Goal: Transaction & Acquisition: Purchase product/service

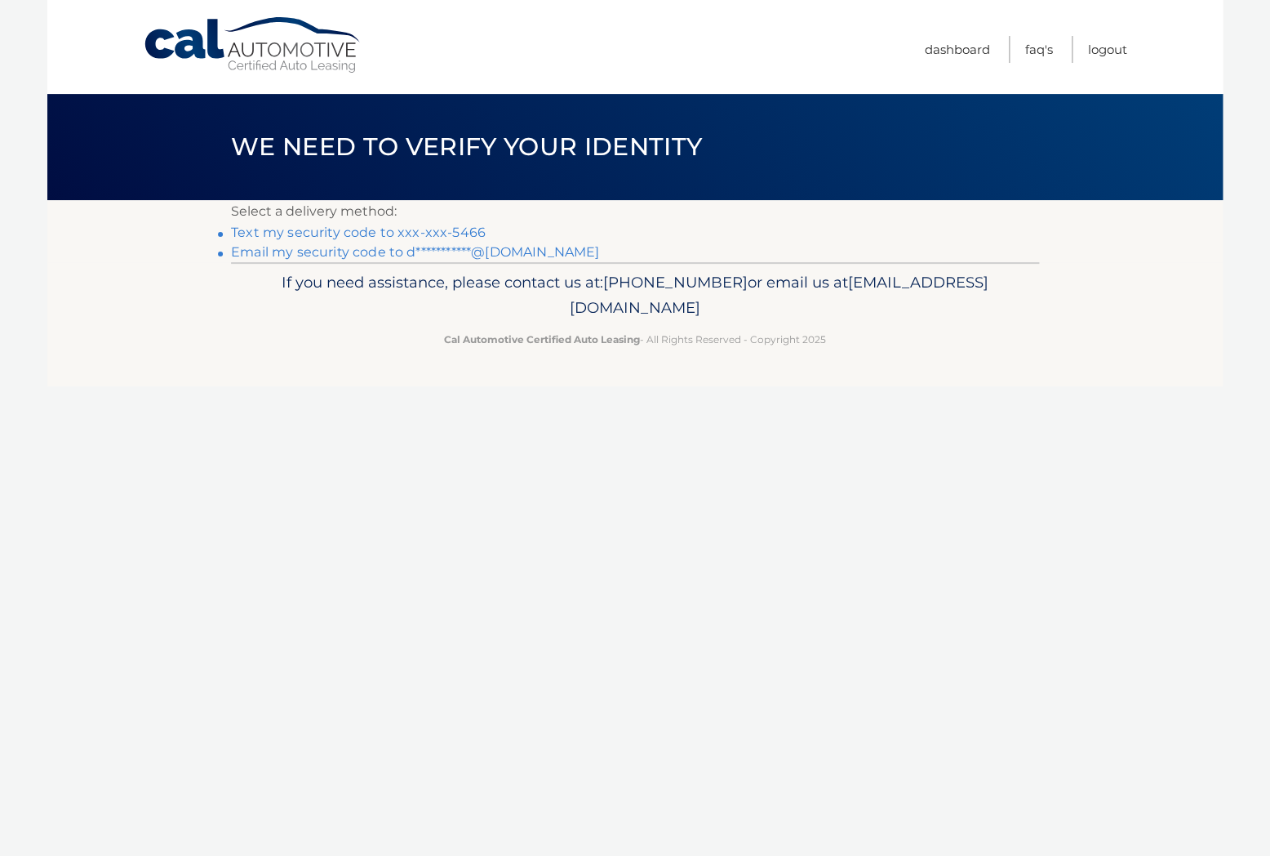
click at [443, 229] on link "Text my security code to xxx-xxx-5466" at bounding box center [358, 232] width 255 height 16
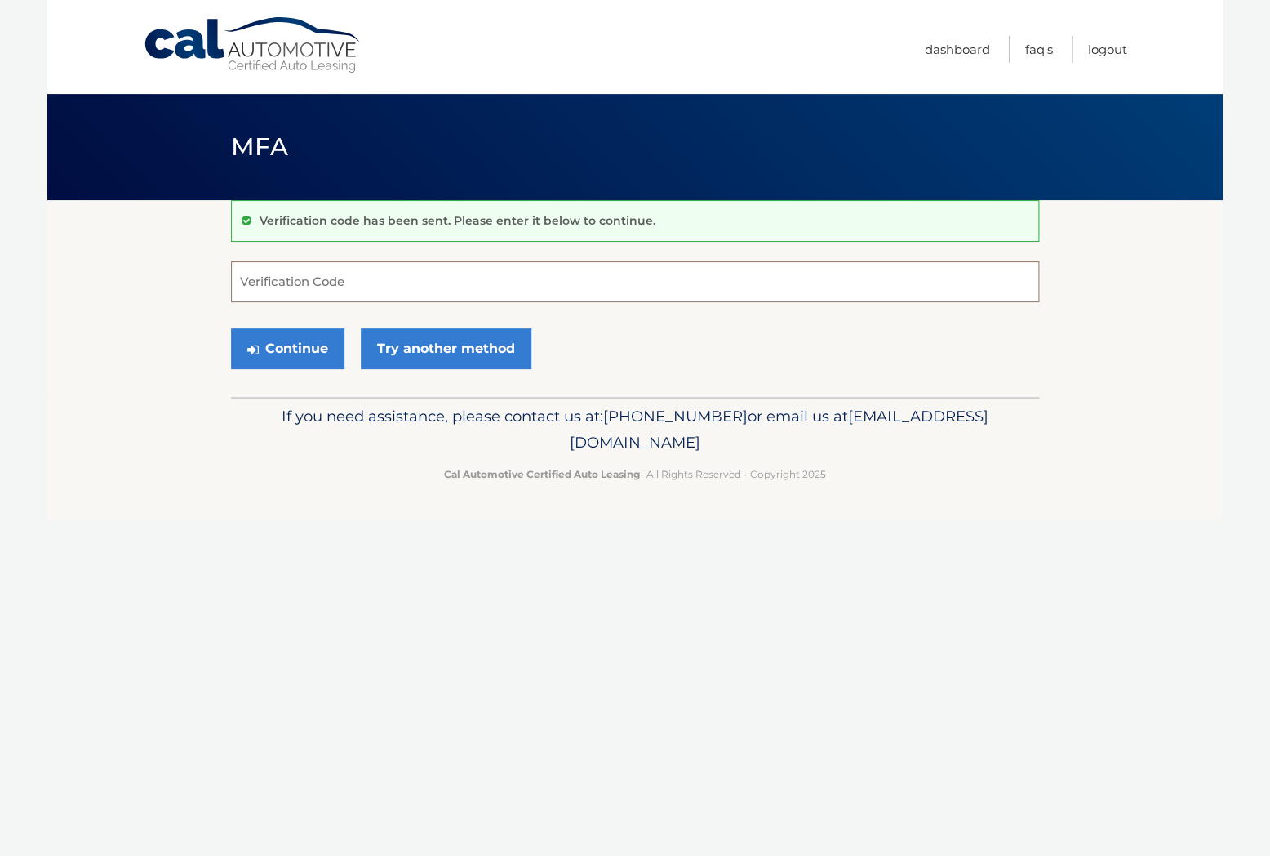
click at [376, 291] on input "Verification Code" at bounding box center [635, 281] width 808 height 41
type input "746639"
click at [256, 348] on icon "submit" at bounding box center [252, 349] width 11 height 13
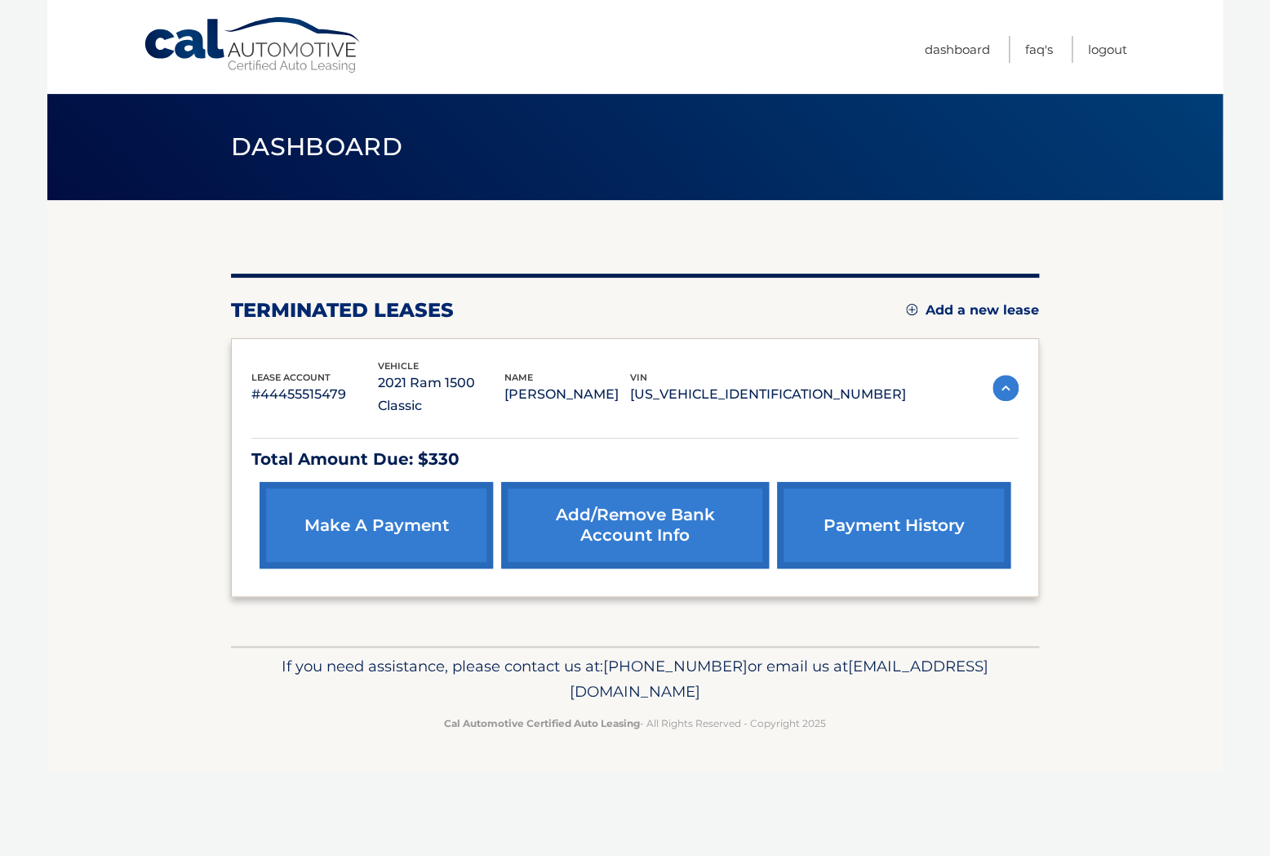
click at [411, 513] on link "make a payment" at bounding box center [376, 525] width 233 height 87
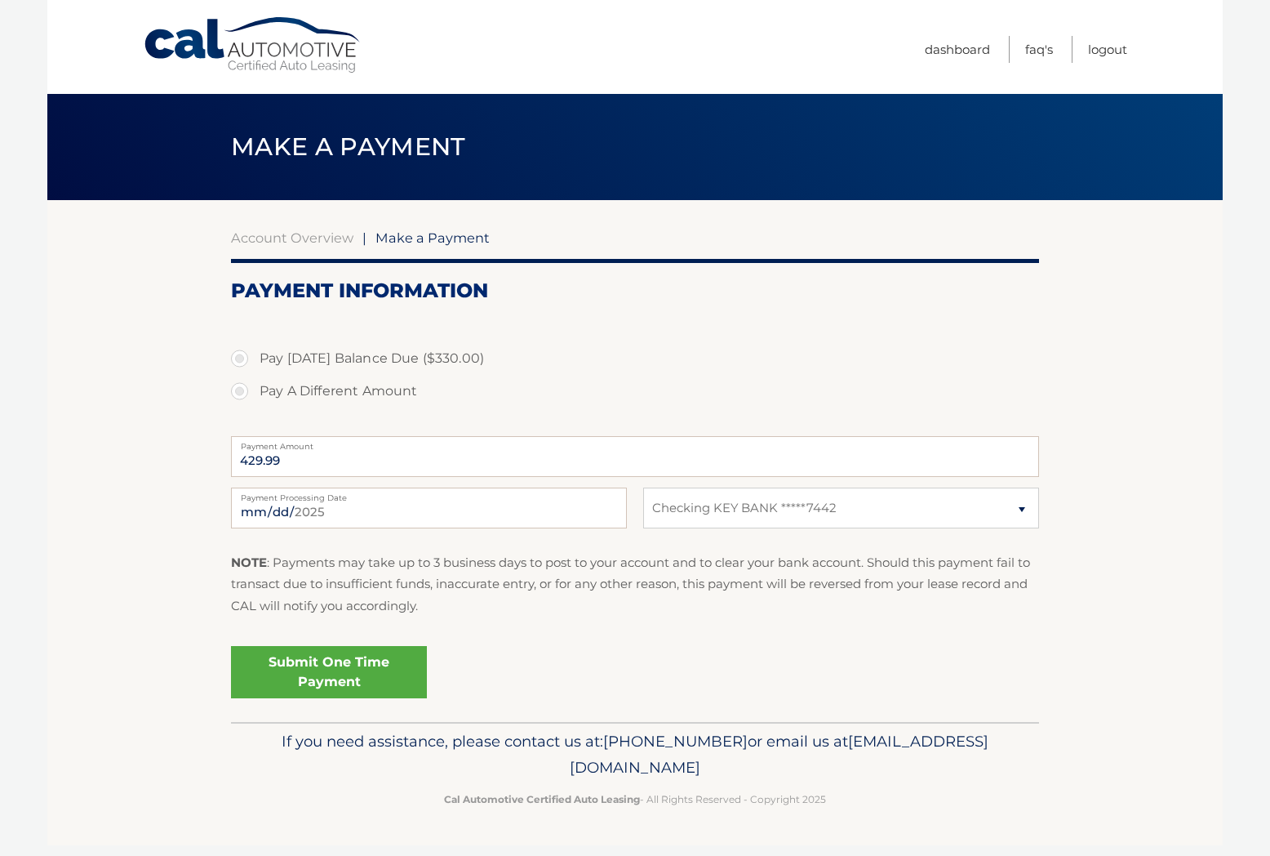
select select "ZjA5OTVjOGMtM2M3MC00Y2Q4LTk1NDItYzdlNjJjMmVmZDQ0"
click at [323, 459] on input "429.99" at bounding box center [635, 456] width 808 height 41
drag, startPoint x: 302, startPoint y: 460, endPoint x: 211, endPoint y: 460, distance: 90.6
click at [231, 460] on input "429.99" at bounding box center [635, 456] width 808 height 41
click at [237, 393] on label "Pay A Different Amount" at bounding box center [635, 391] width 808 height 33
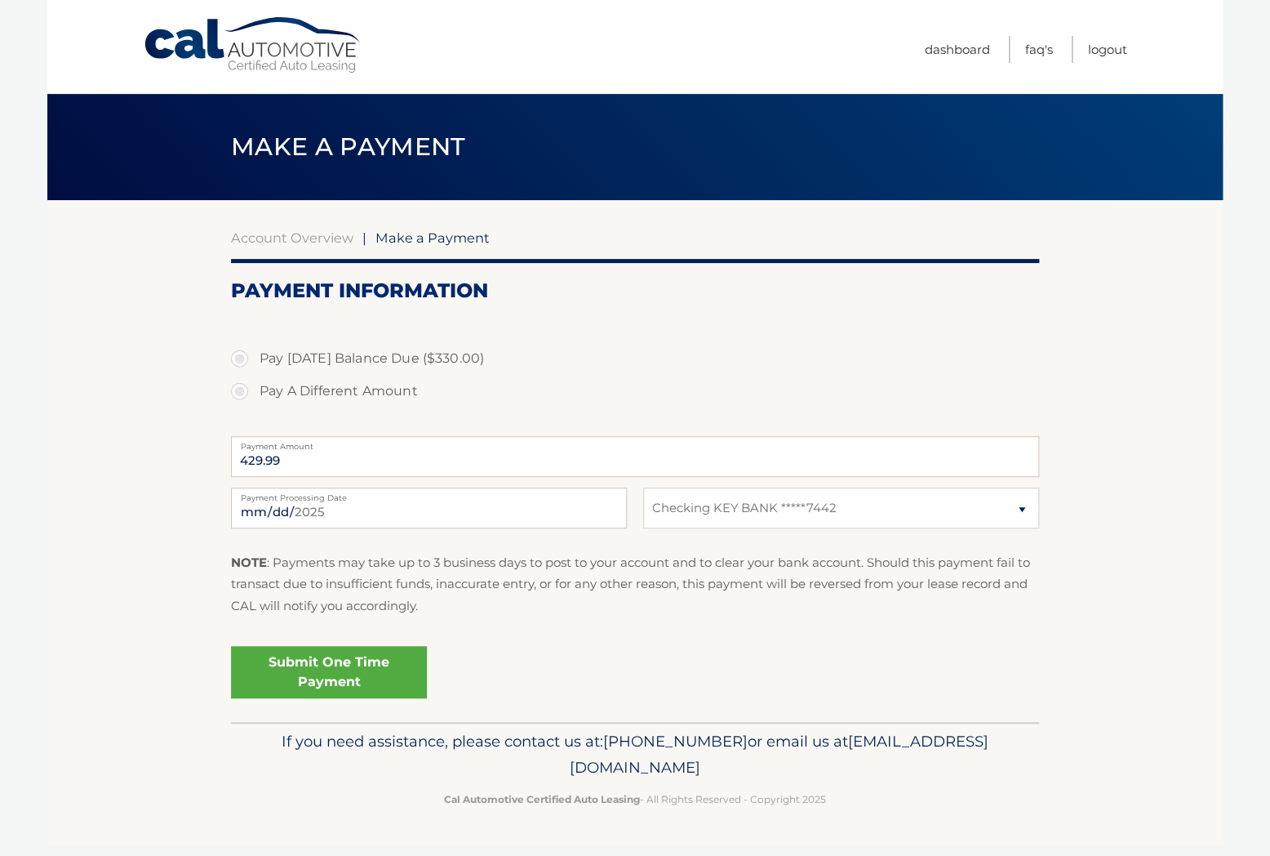
click at [238, 393] on input "Pay A Different Amount" at bounding box center [246, 388] width 16 height 26
radio input "true"
type input "100"
click at [602, 632] on fieldset "Pay Today's Balance Due ($330.00) Pay A Different Amount 100 Payment Amount Pay…" at bounding box center [635, 517] width 808 height 408
click at [344, 667] on link "Submit One Time Payment" at bounding box center [329, 672] width 196 height 52
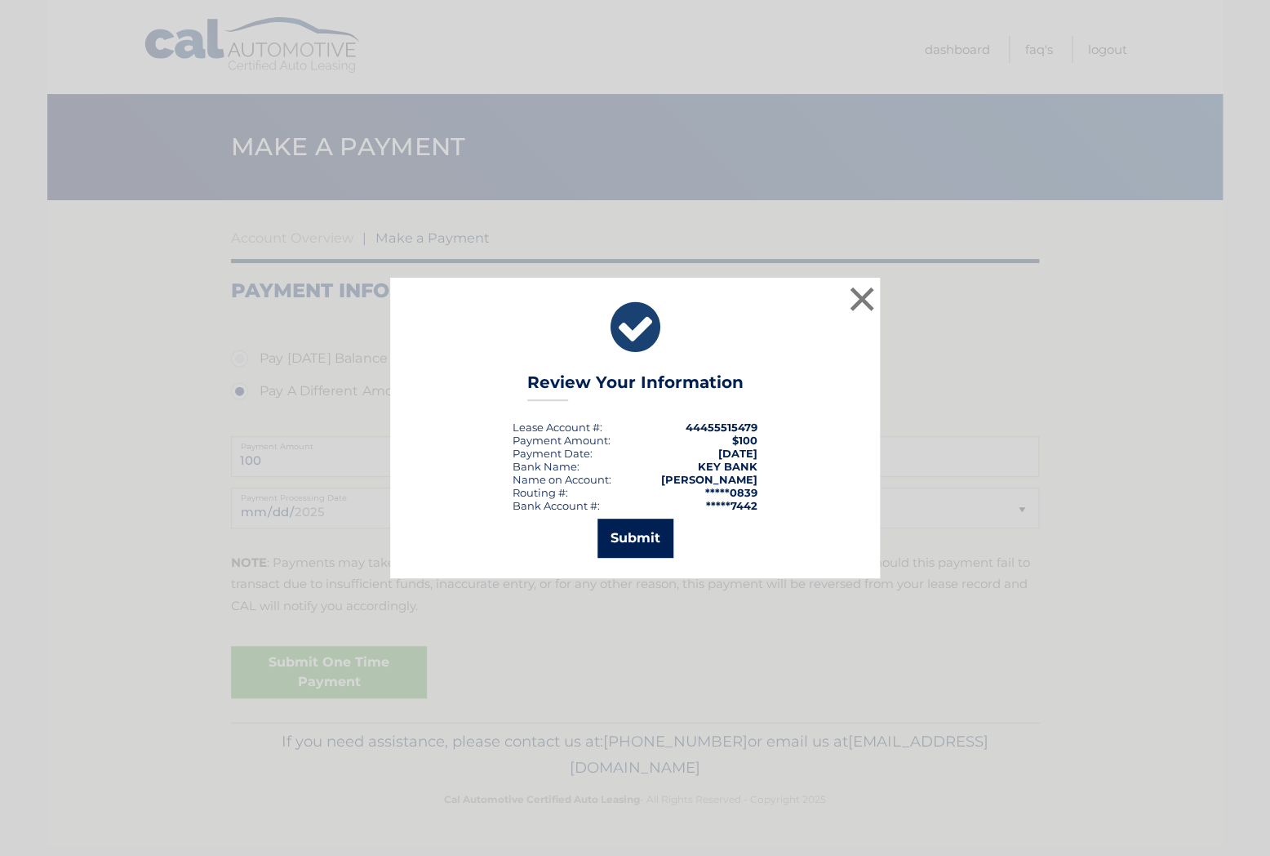
click at [632, 547] on button "Submit" at bounding box center [636, 537] width 76 height 39
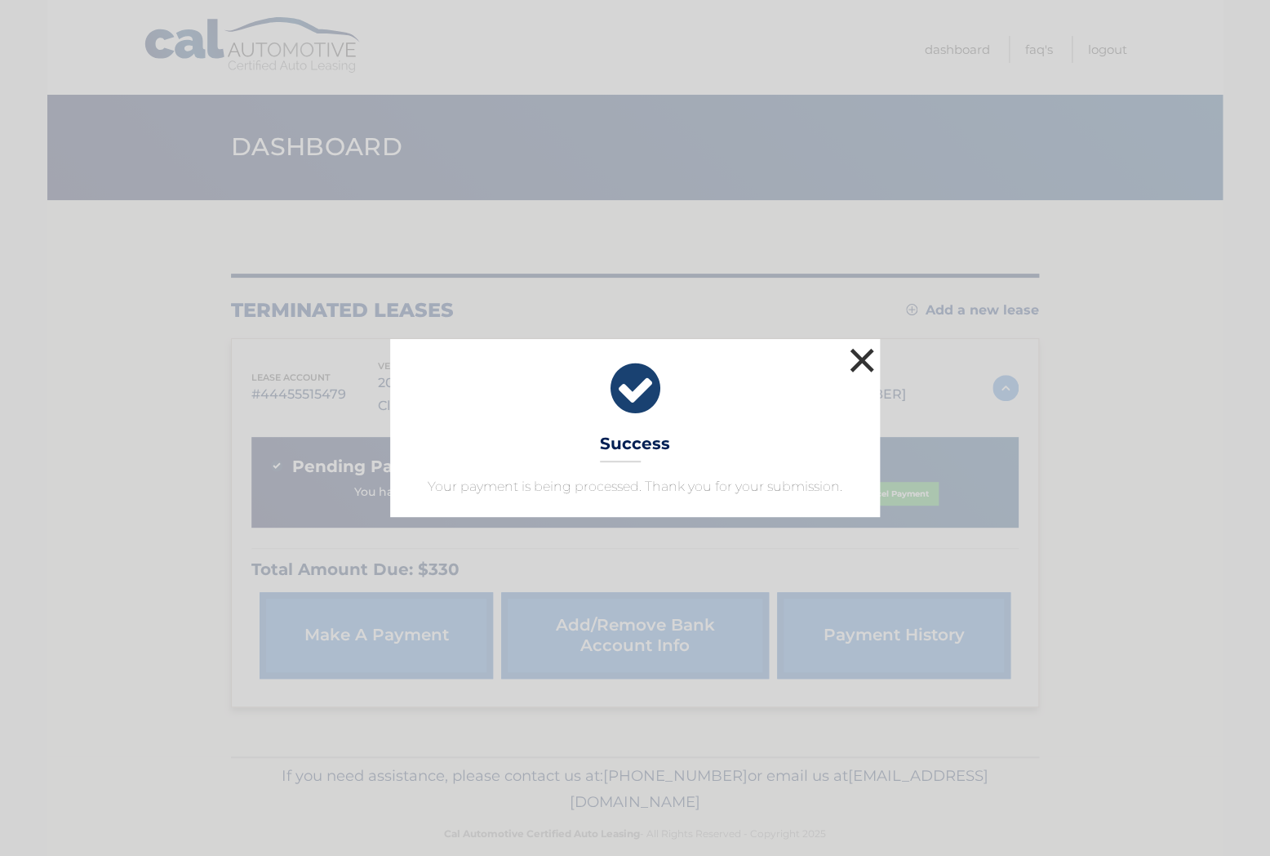
drag, startPoint x: 859, startPoint y: 353, endPoint x: 533, endPoint y: 20, distance: 465.9
click at [851, 349] on button "×" at bounding box center [862, 360] width 33 height 33
